Goal: Transaction & Acquisition: Subscribe to service/newsletter

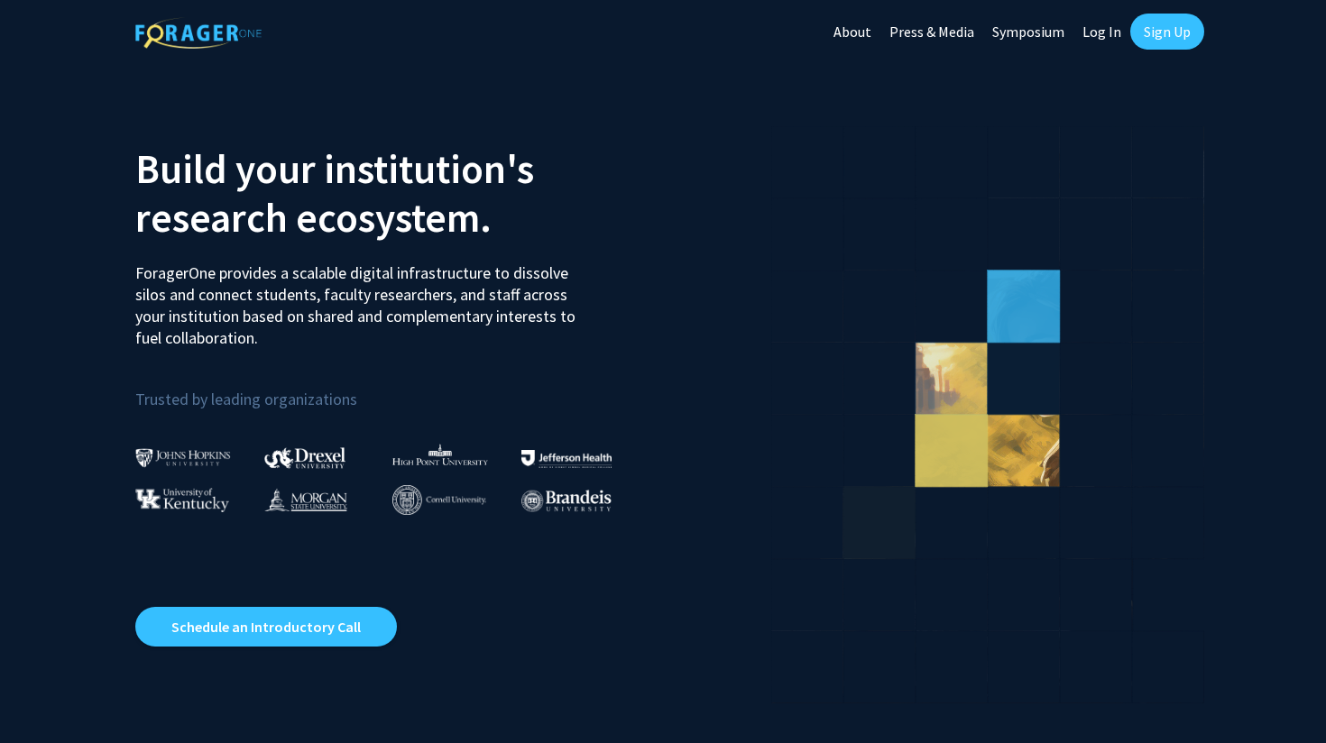
click at [1102, 25] on link "Log In" at bounding box center [1102, 31] width 57 height 63
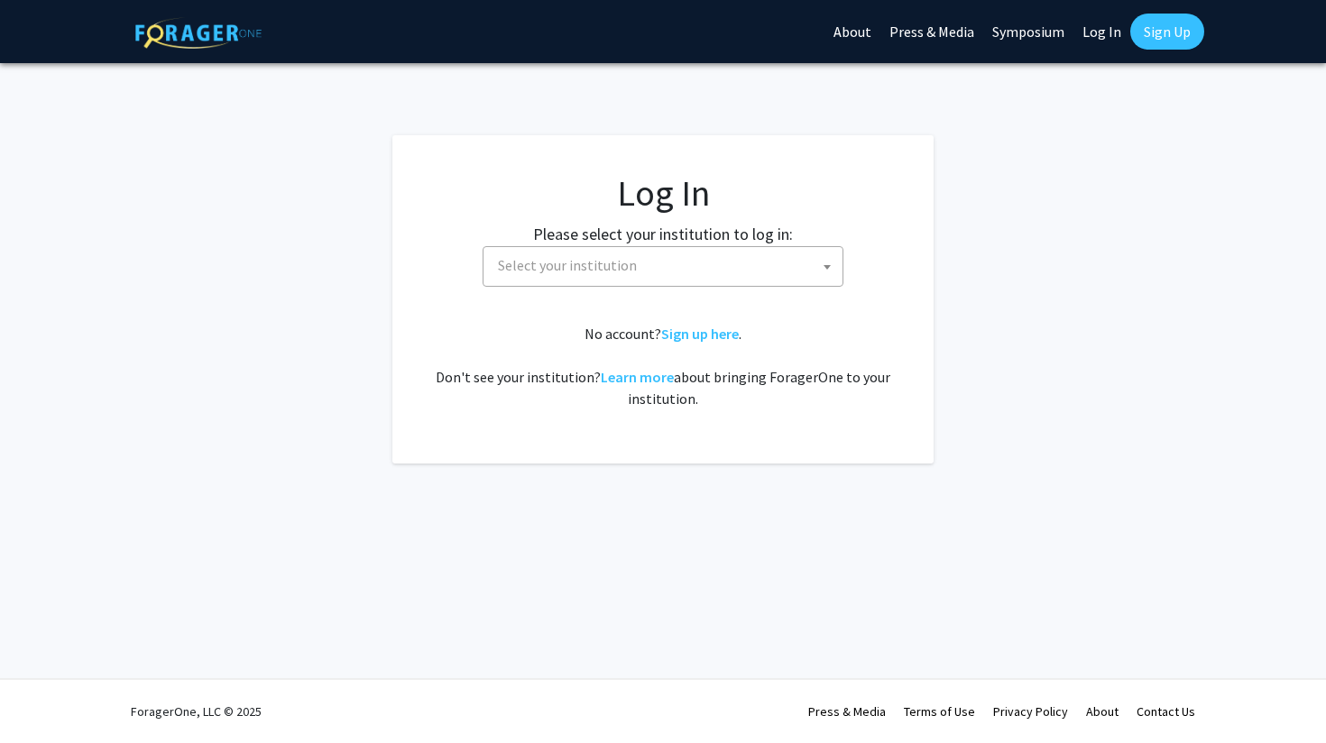
click at [785, 263] on span "Select your institution" at bounding box center [667, 265] width 352 height 37
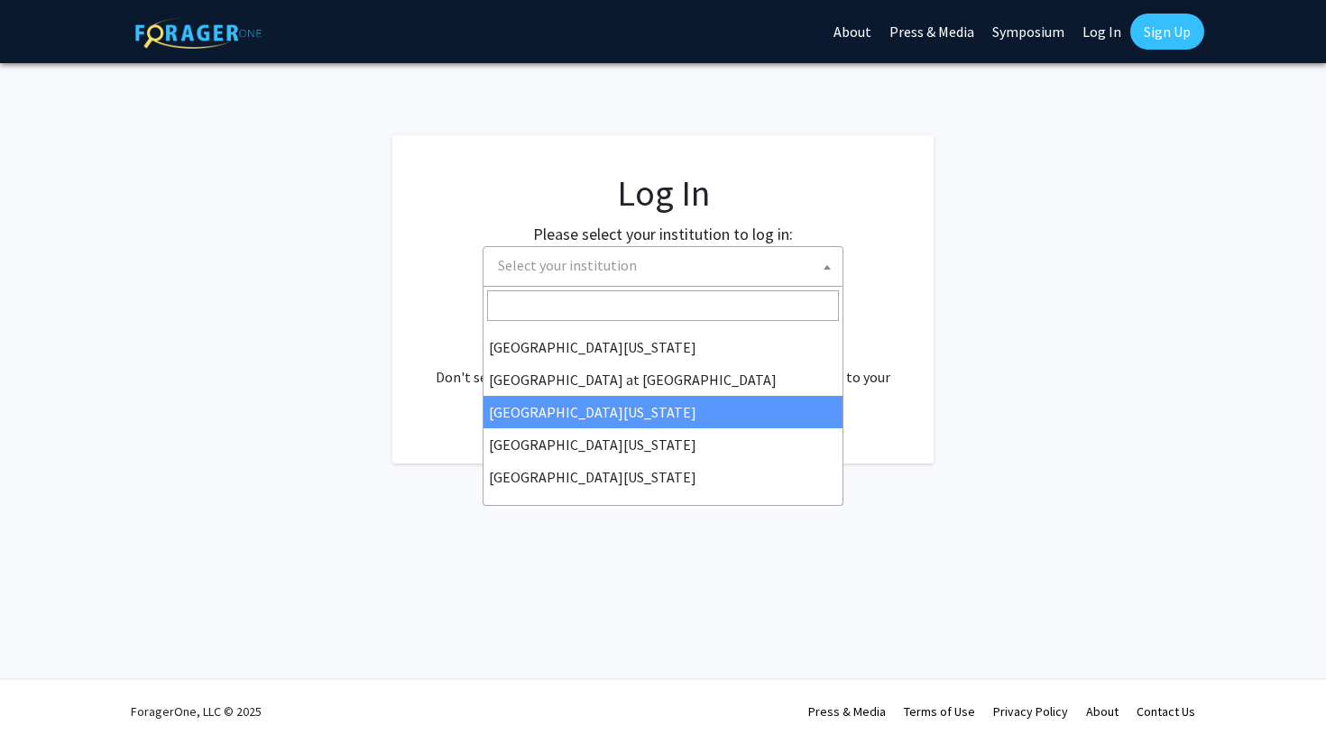
scroll to position [808, 0]
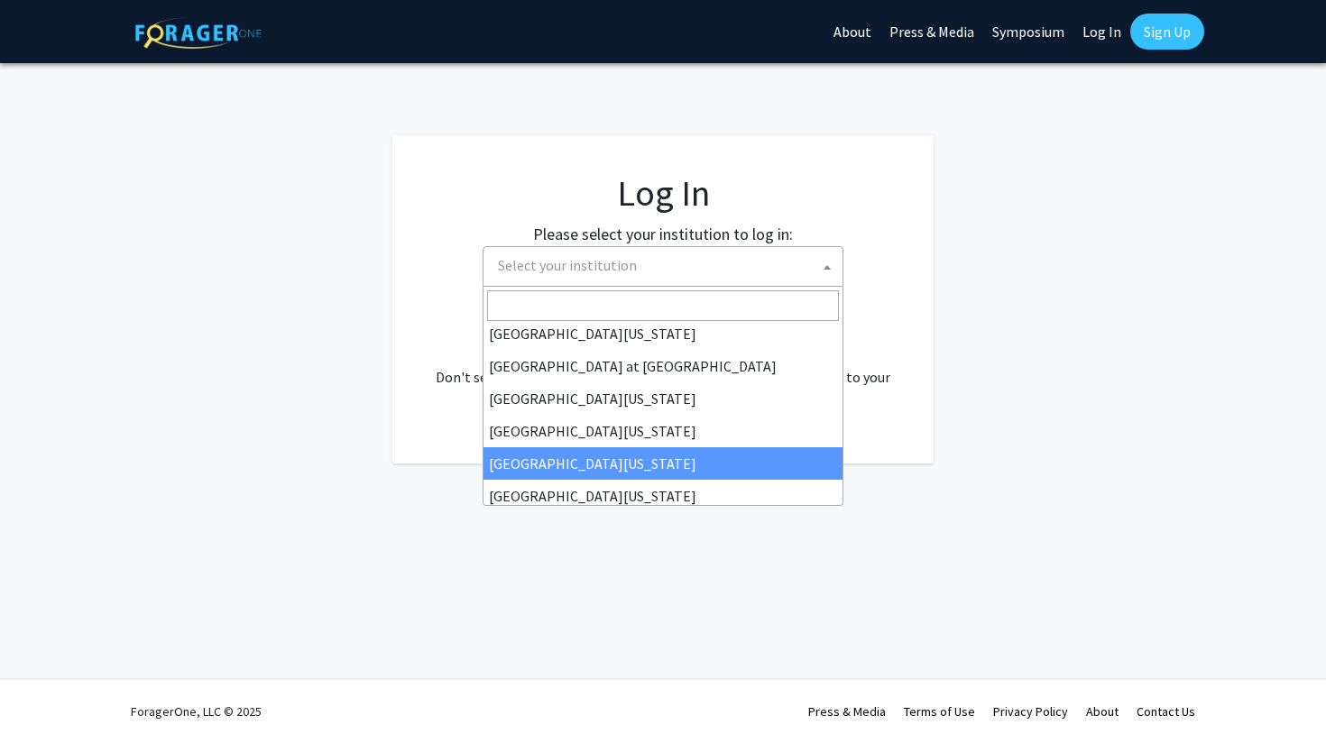
select select "33"
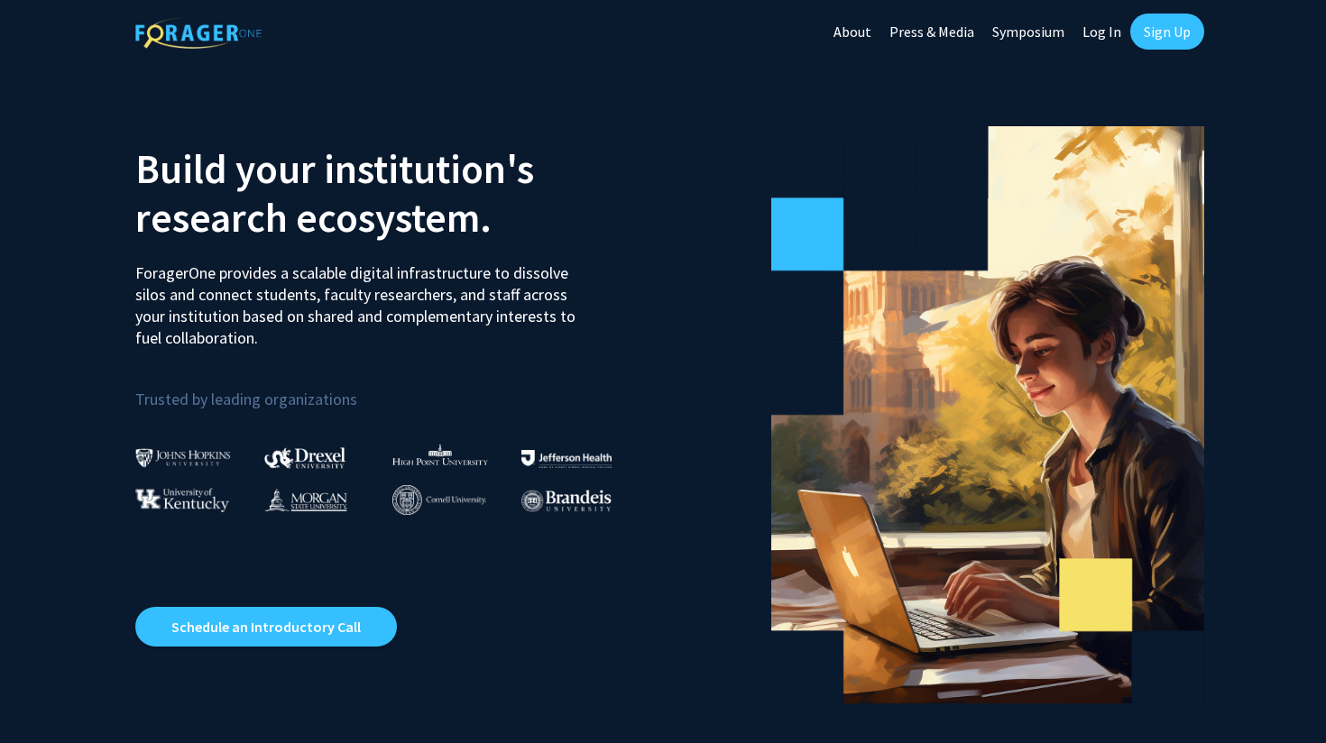
click at [1166, 23] on link "Sign Up" at bounding box center [1167, 32] width 74 height 36
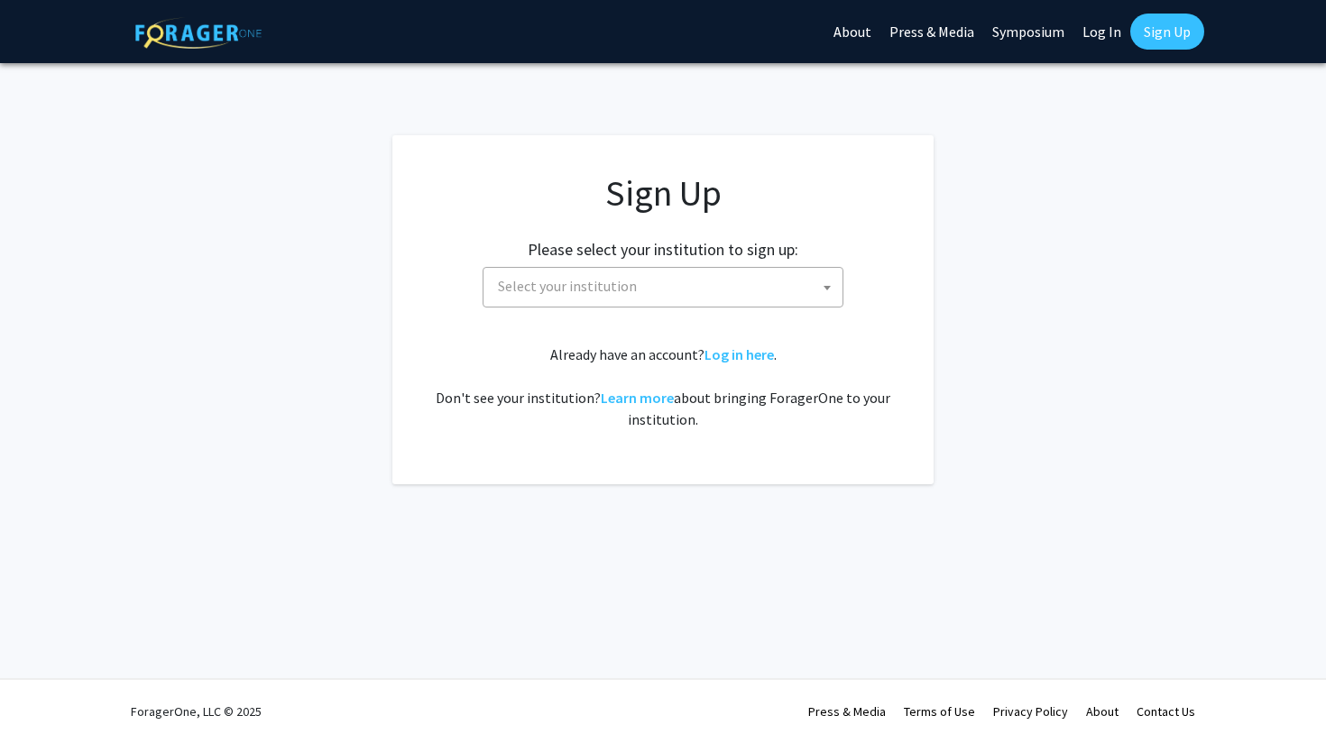
click at [822, 285] on span at bounding box center [827, 288] width 18 height 40
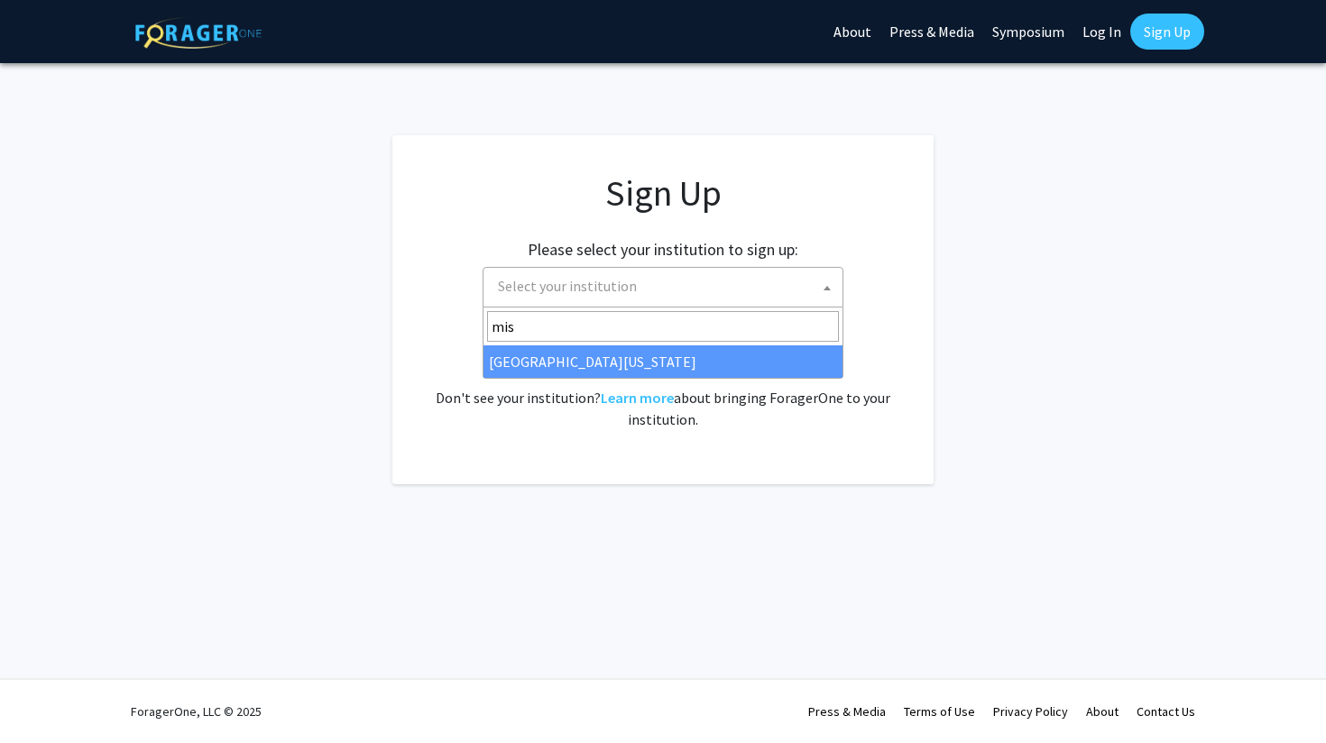
type input "miss"
select select "33"
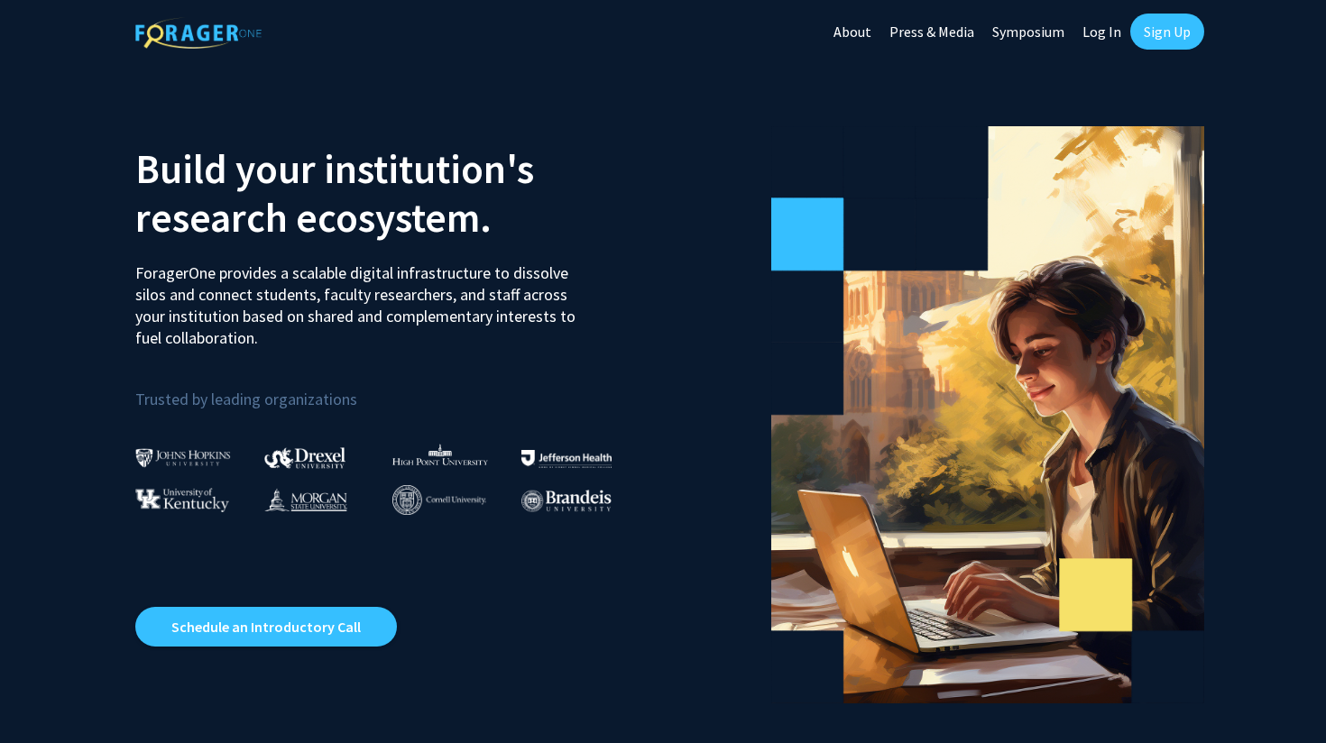
click at [1165, 37] on link "Sign Up" at bounding box center [1167, 32] width 74 height 36
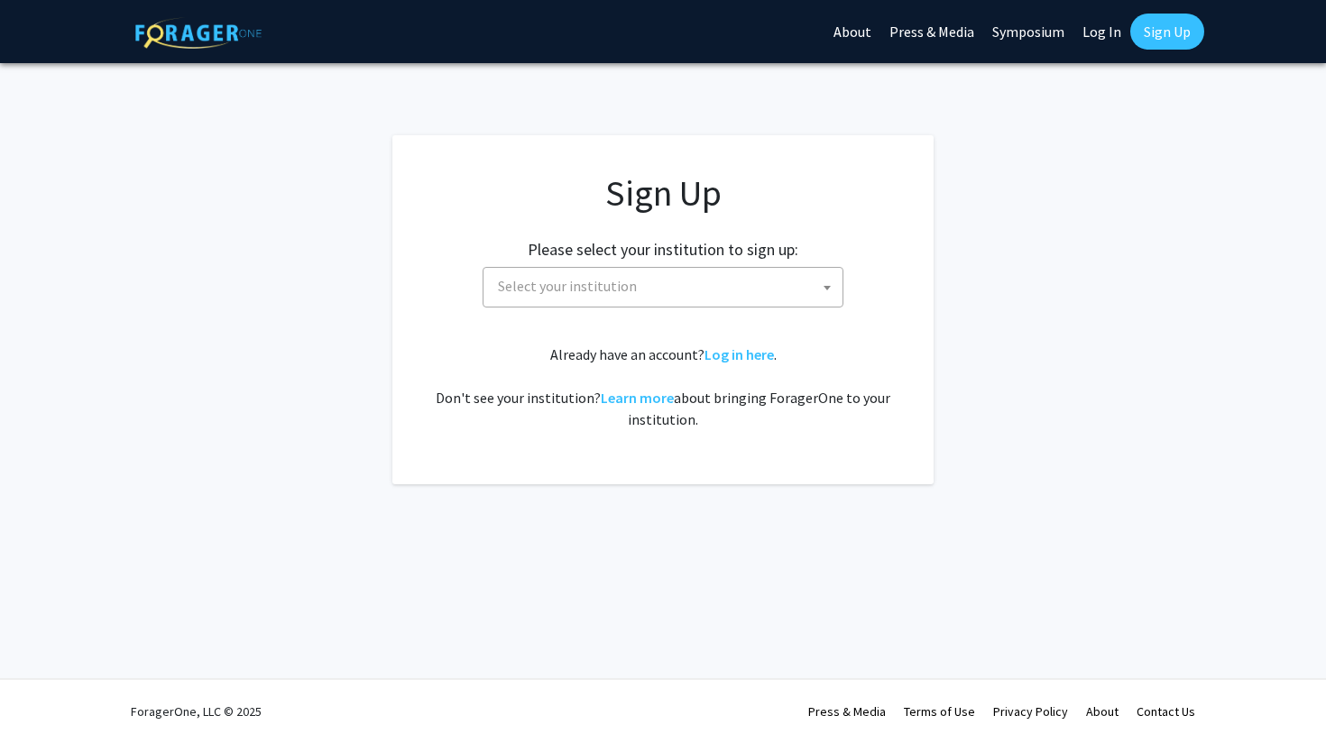
click at [804, 274] on span "Select your institution" at bounding box center [667, 286] width 352 height 37
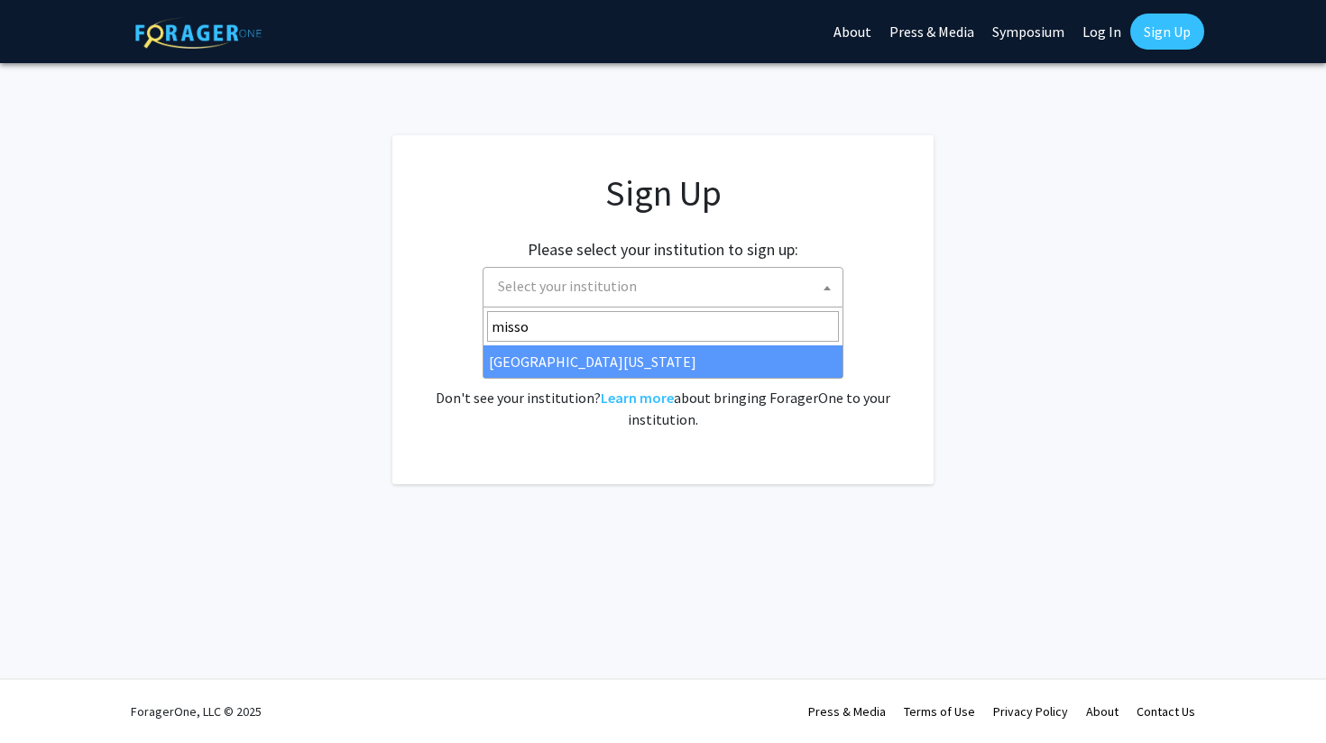
type input "missou"
select select "33"
